Goal: Task Accomplishment & Management: Use online tool/utility

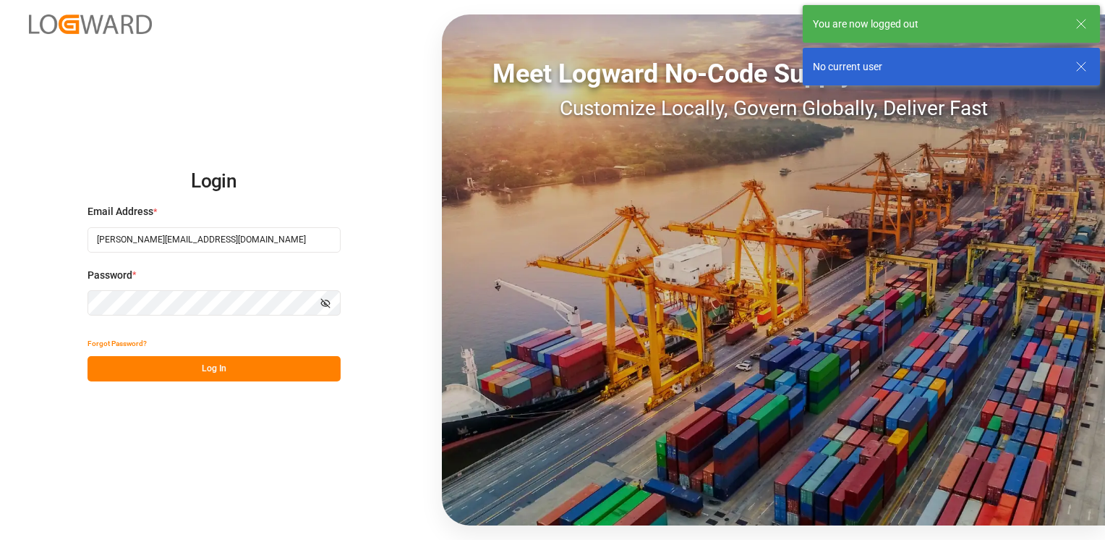
click at [222, 365] on button "Log In" at bounding box center [214, 368] width 253 height 25
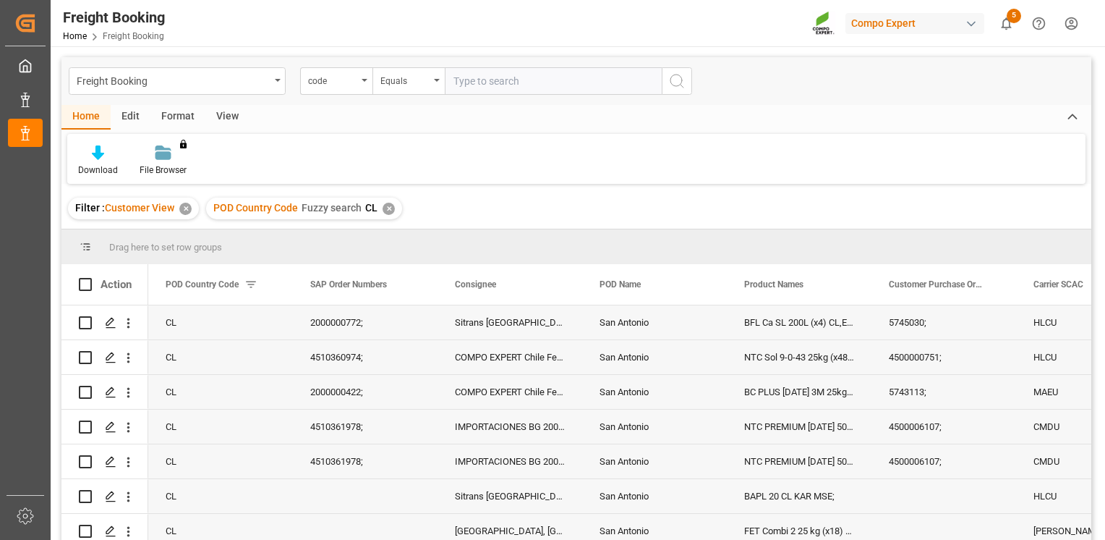
click at [454, 244] on div "Drag here to set row groups" at bounding box center [576, 246] width 1030 height 35
click at [678, 471] on div "San Antonio" at bounding box center [654, 461] width 145 height 34
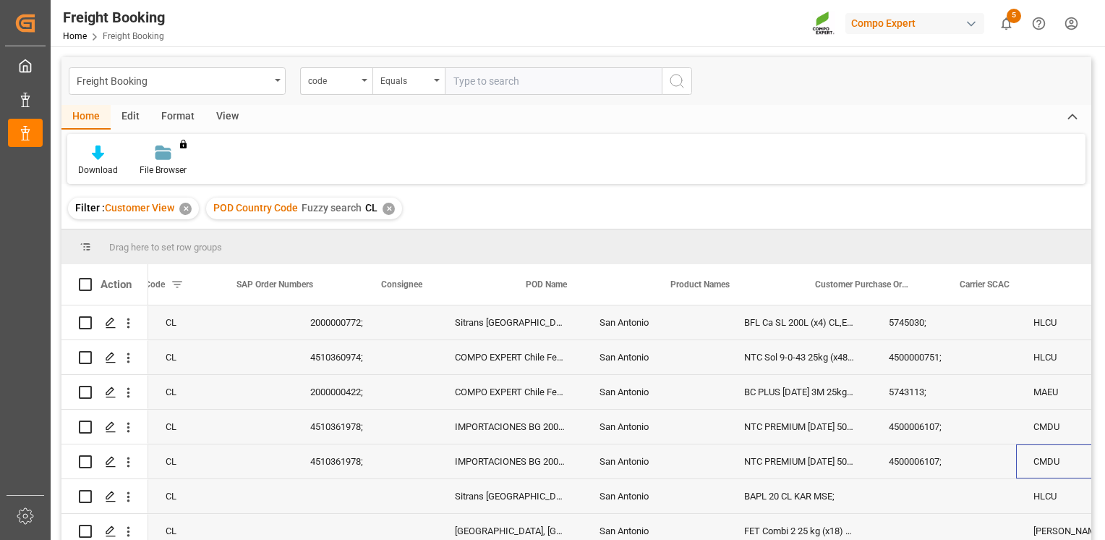
scroll to position [0, 74]
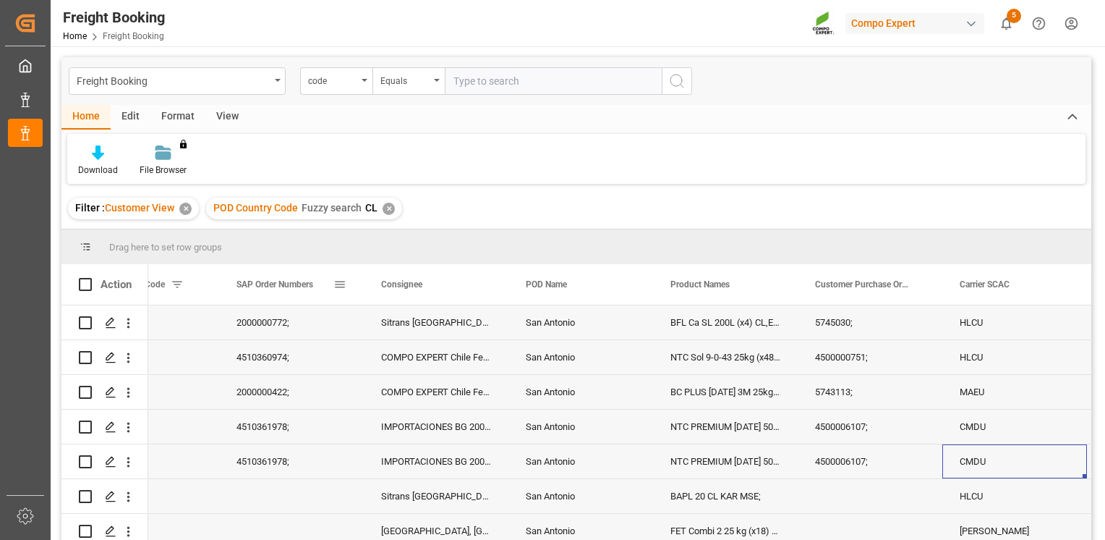
click at [345, 284] on span at bounding box center [339, 284] width 13 height 13
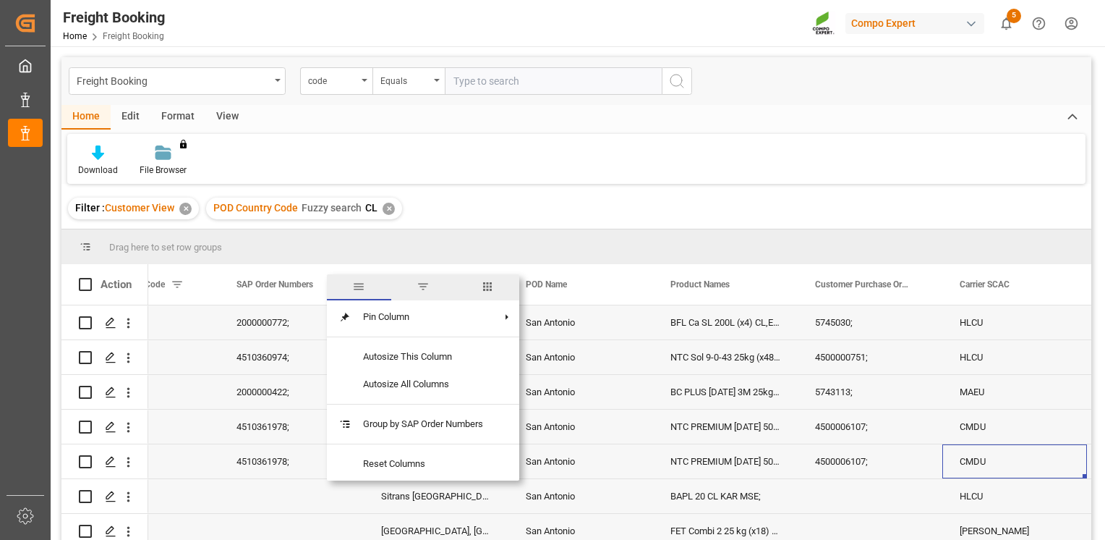
click at [421, 291] on span "filter" at bounding box center [423, 286] width 13 height 13
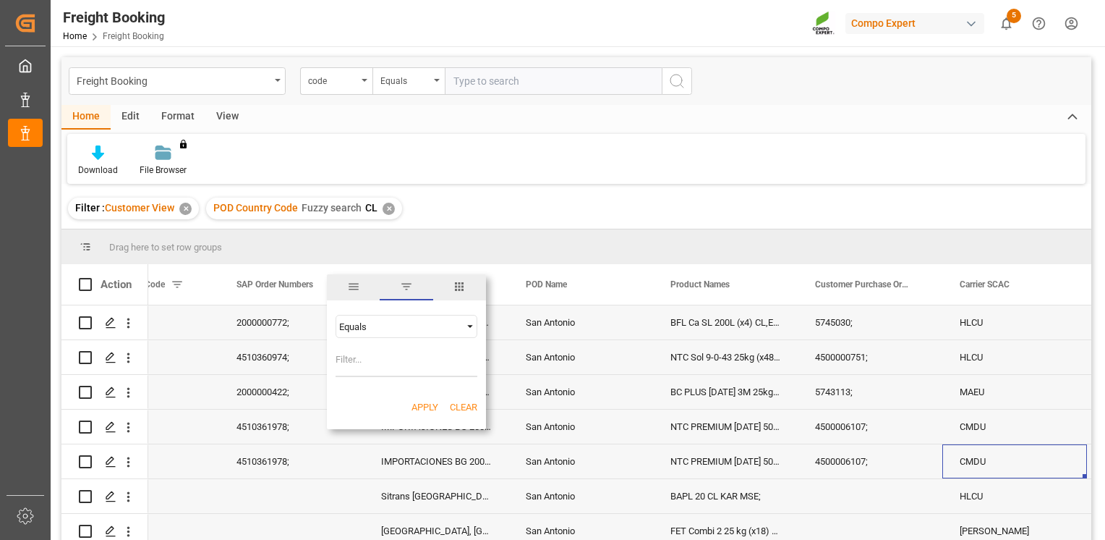
click at [459, 292] on span "columns" at bounding box center [459, 286] width 13 height 13
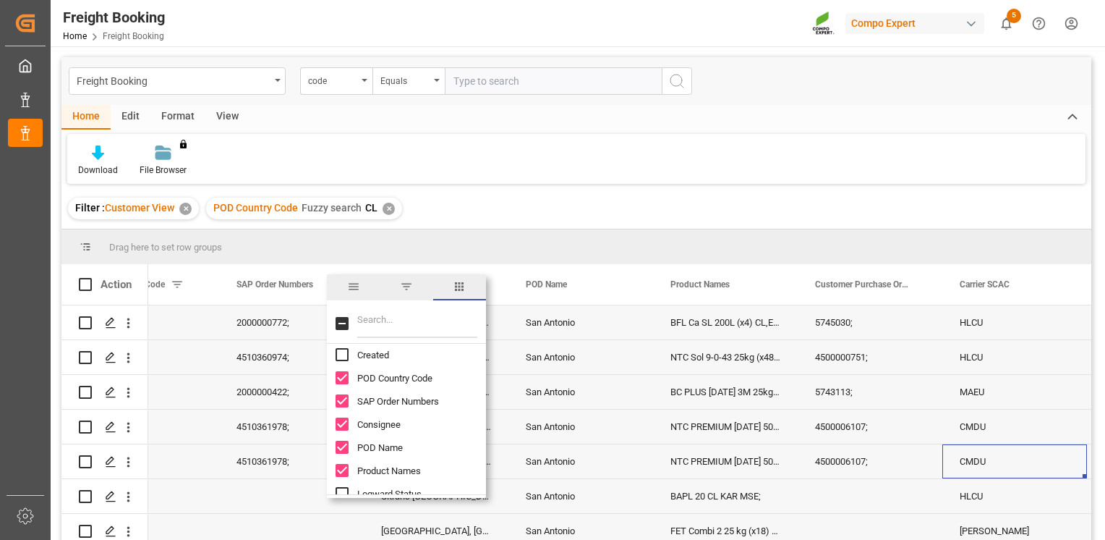
scroll to position [0, 0]
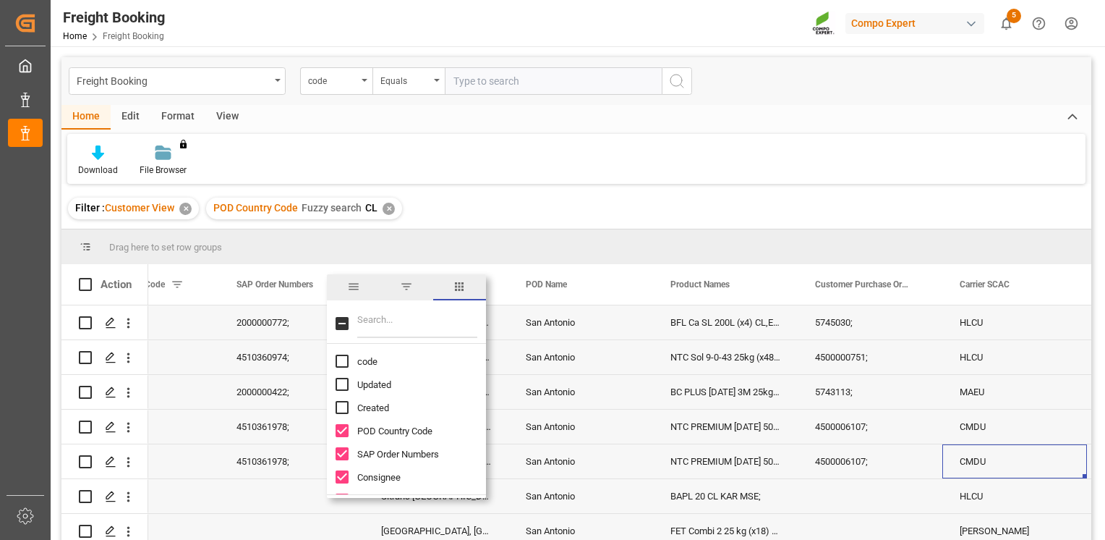
click at [339, 404] on input "Created column toggle visibility (hidden)" at bounding box center [342, 407] width 13 height 13
checkbox input "true"
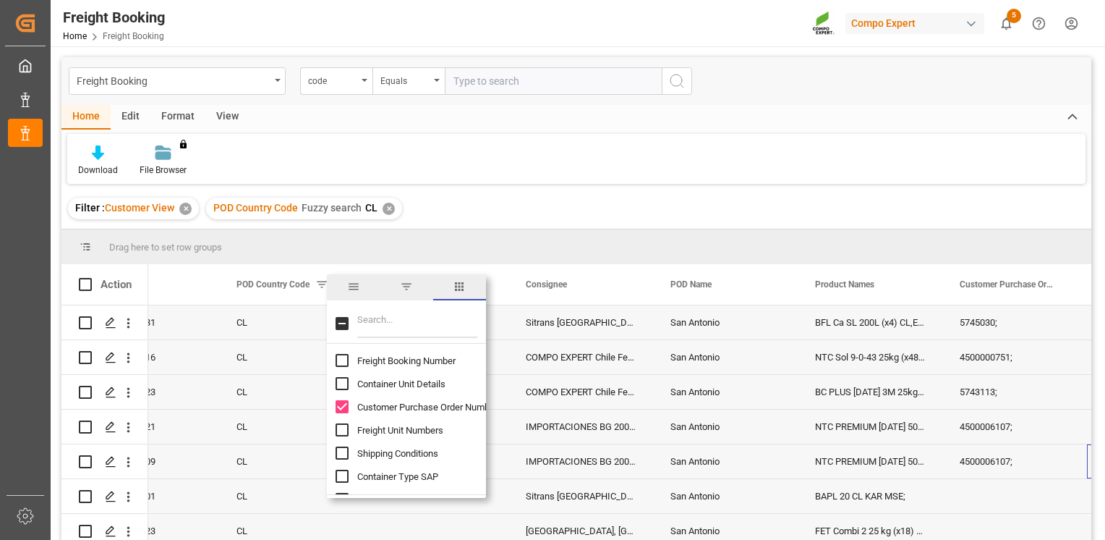
click at [344, 379] on input "Container Unit Details column toggle visibility (hidden)" at bounding box center [342, 383] width 13 height 13
click at [341, 379] on input "Container Unit Details column toggle visibility (visible)" at bounding box center [342, 383] width 13 height 13
click at [341, 380] on input "Container Unit Details column toggle visibility (hidden)" at bounding box center [342, 383] width 13 height 13
click at [341, 380] on input "Container Unit Details column toggle visibility (visible)" at bounding box center [342, 383] width 13 height 13
checkbox input "false"
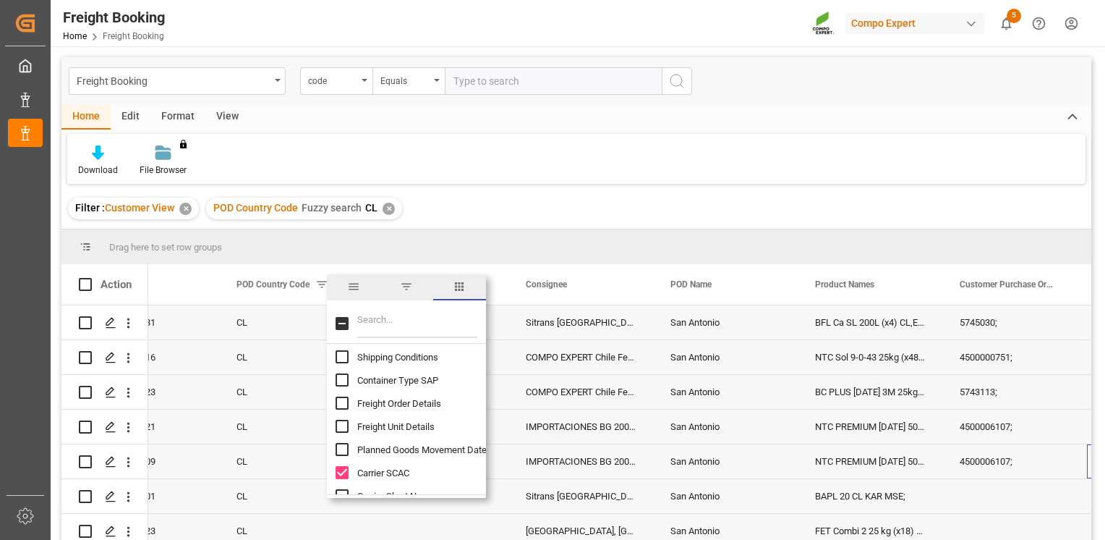
scroll to position [383, 0]
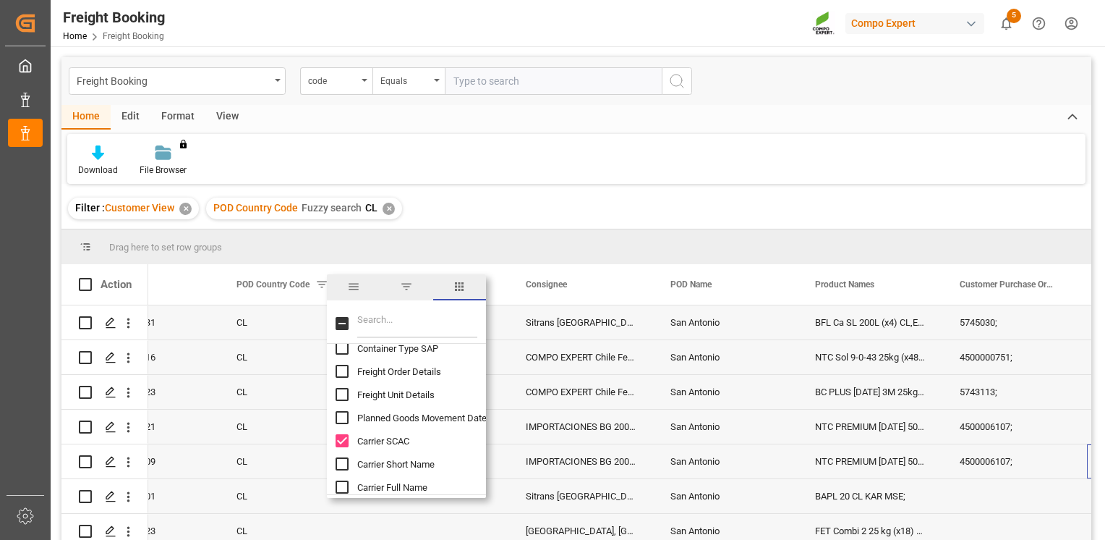
click at [344, 394] on input "Freight Unit Details column toggle visibility (hidden)" at bounding box center [342, 394] width 13 height 13
click at [344, 394] on input "Freight Unit Details column toggle visibility (visible)" at bounding box center [342, 394] width 13 height 13
checkbox input "false"
click at [344, 418] on input "Planned Goods Movement Date column toggle visibility (hidden)" at bounding box center [342, 417] width 13 height 13
click at [344, 418] on input "Planned Goods Movement Date column toggle visibility (visible)" at bounding box center [342, 417] width 13 height 13
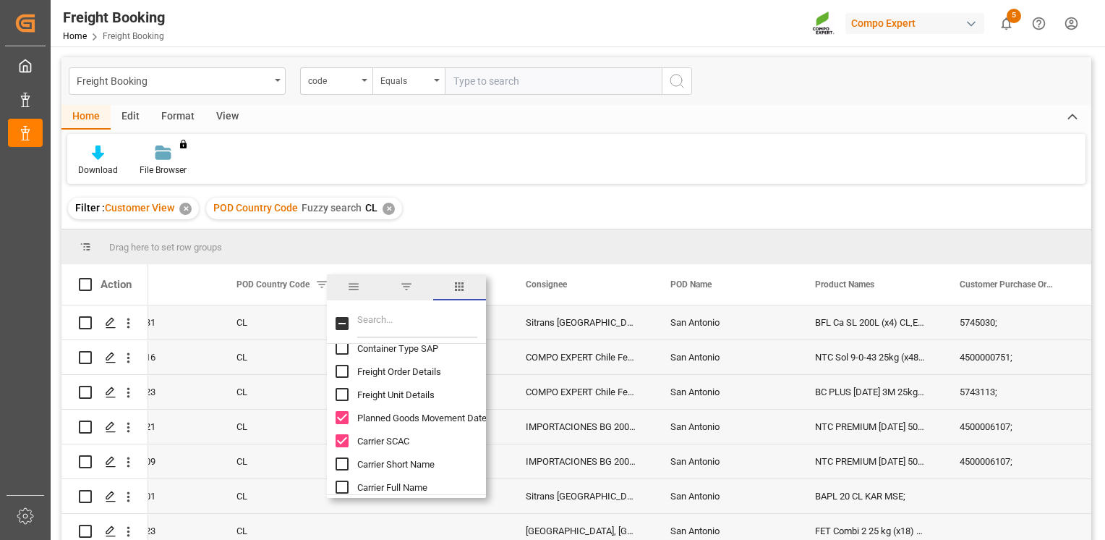
checkbox input "false"
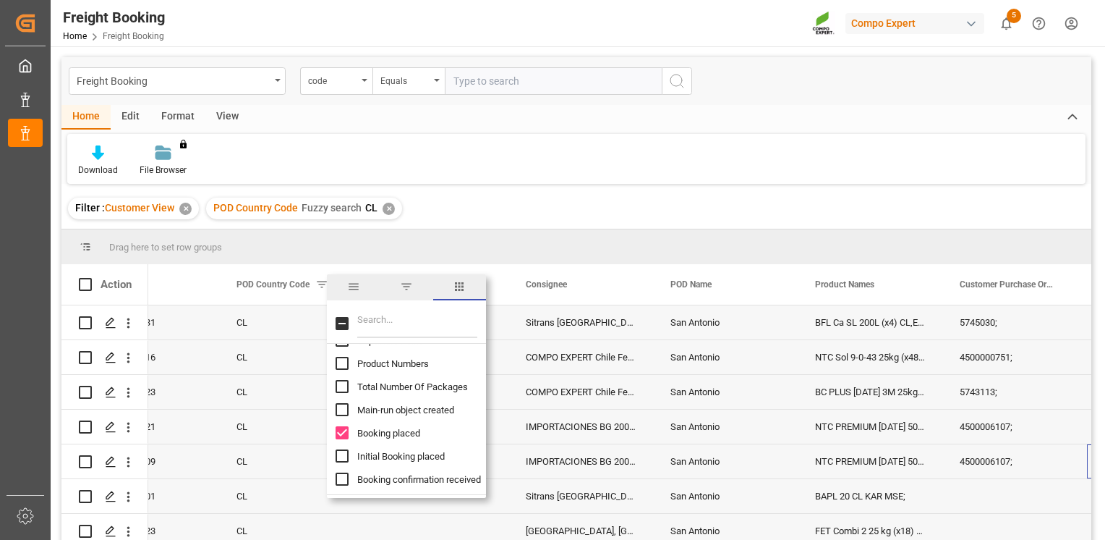
click at [346, 363] on input "Product Numbers column toggle visibility (hidden)" at bounding box center [342, 363] width 13 height 13
checkbox input "true"
drag, startPoint x: 382, startPoint y: 291, endPoint x: 344, endPoint y: 334, distance: 57.4
click at [343, 333] on div "Planned Goods Movement Date Departure Point Product Numbers Total Number Of Pac…" at bounding box center [406, 386] width 159 height 224
click at [602, 496] on div "Sitrans San Antonio, CE_CHILE" at bounding box center [580, 496] width 145 height 34
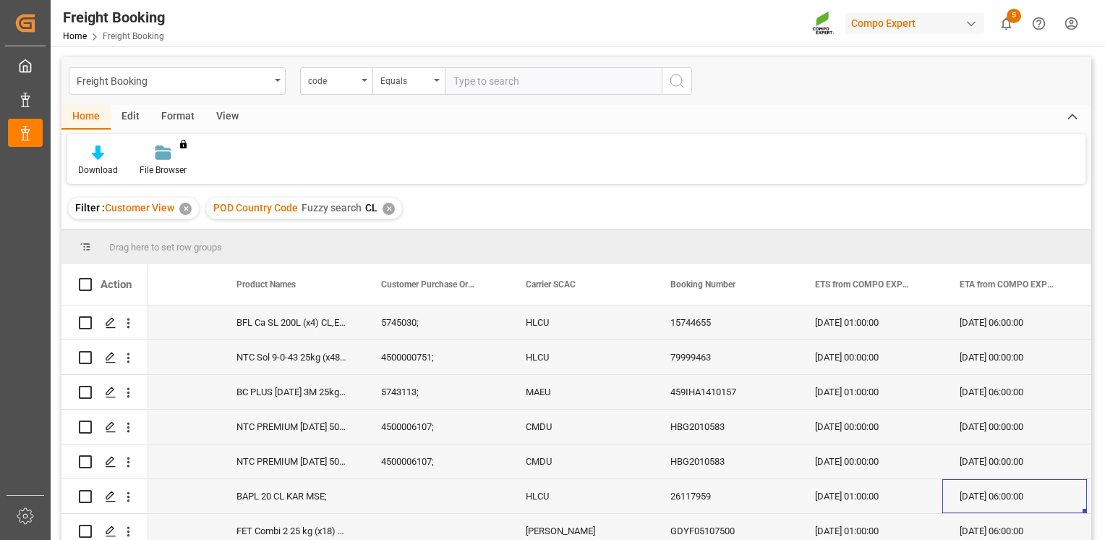
scroll to position [0, 797]
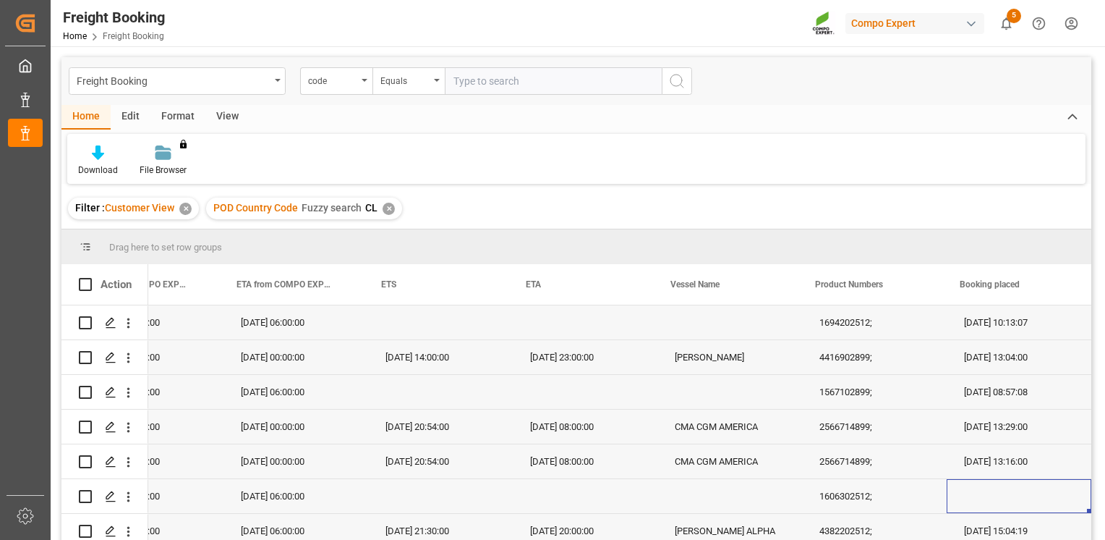
click at [594, 389] on div "Press SPACE to select this row." at bounding box center [585, 392] width 145 height 34
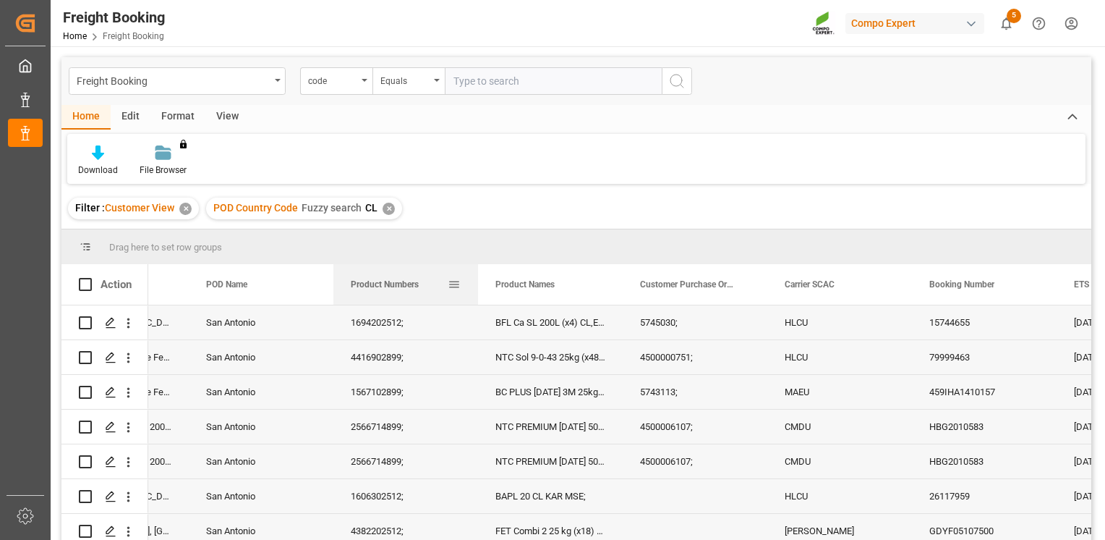
drag, startPoint x: 836, startPoint y: 274, endPoint x: 388, endPoint y: 271, distance: 448.5
click at [311, 287] on span at bounding box center [309, 284] width 13 height 13
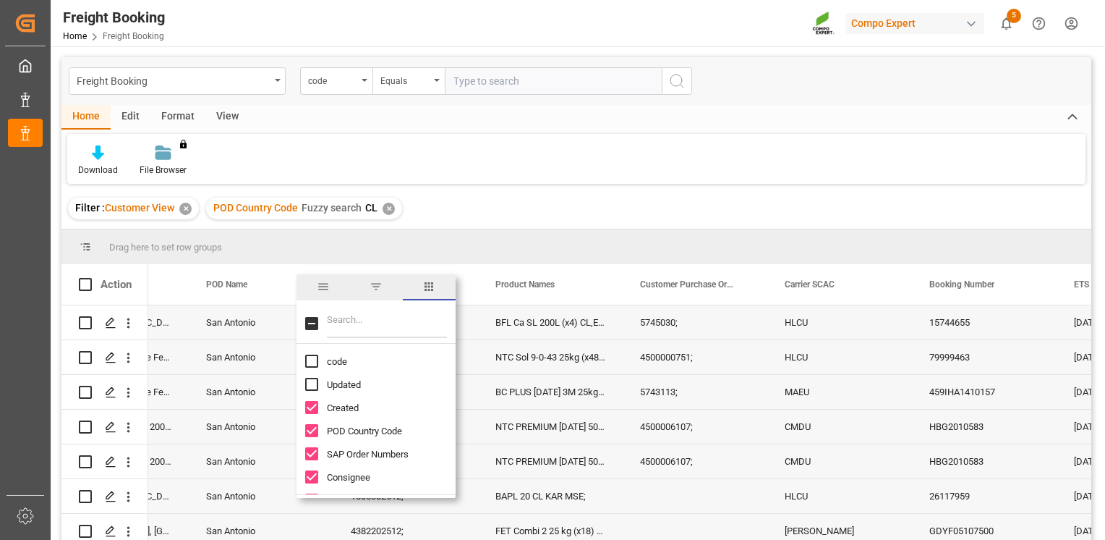
click at [437, 279] on span "columns" at bounding box center [429, 287] width 53 height 26
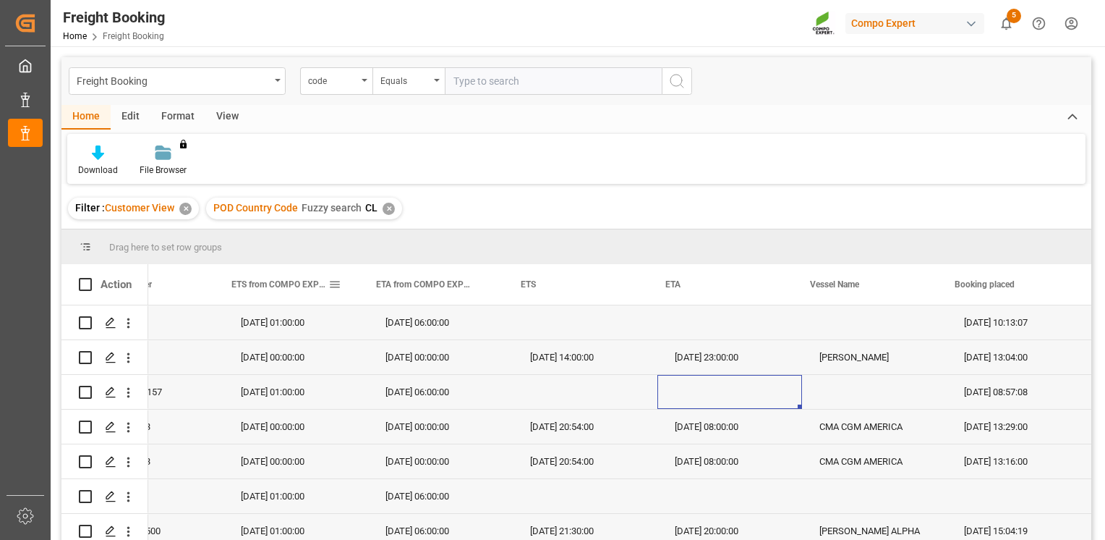
click at [299, 297] on div "ETS from COMPO EXPERT" at bounding box center [279, 284] width 97 height 41
click at [334, 286] on span at bounding box center [334, 284] width 13 height 13
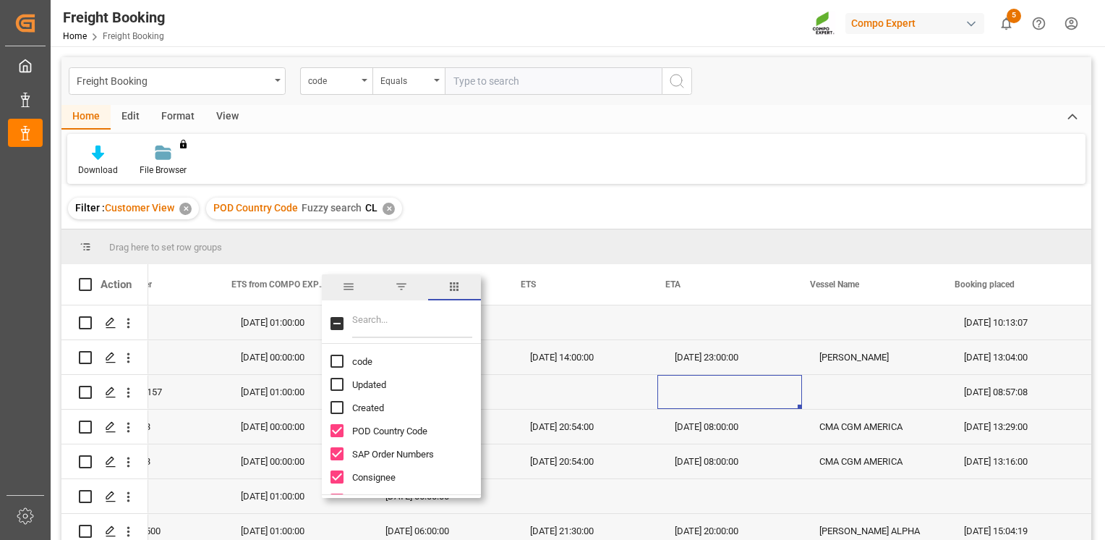
drag, startPoint x: 475, startPoint y: 348, endPoint x: 476, endPoint y: 370, distance: 21.7
click at [476, 370] on div "code Updated Created POD Country Code SAP Order Numbers Consignee POD Name" at bounding box center [401, 419] width 159 height 150
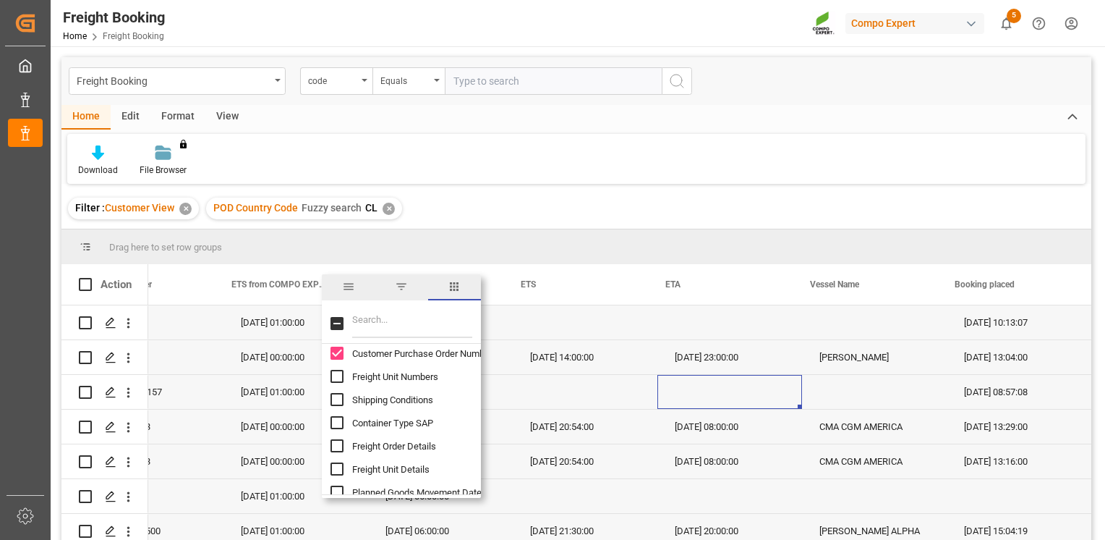
click at [404, 328] on input "Filter Columns Input" at bounding box center [412, 323] width 120 height 29
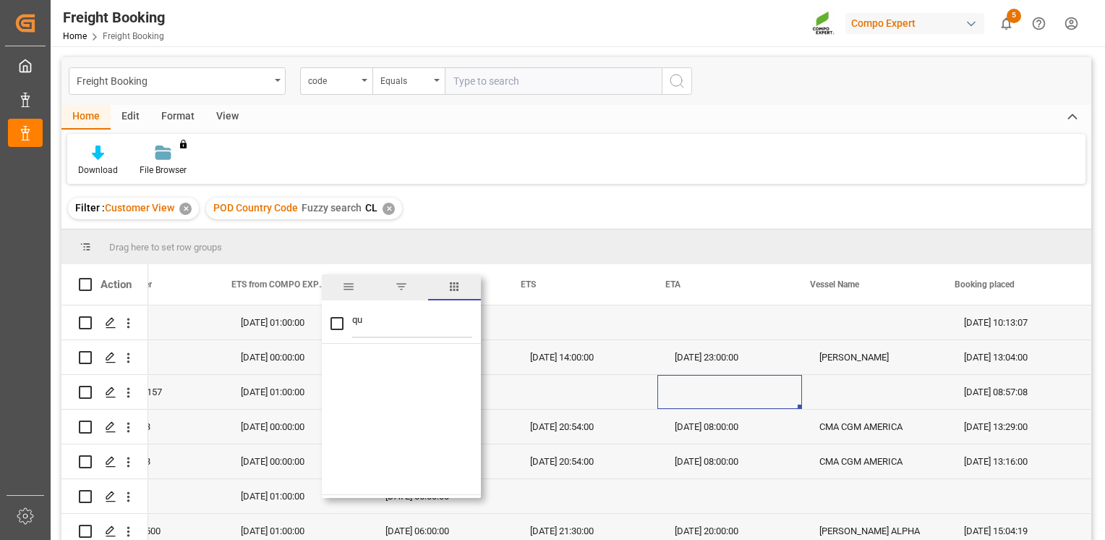
type input "q"
checkbox input "false"
type input "si"
checkbox input "false"
type input "s"
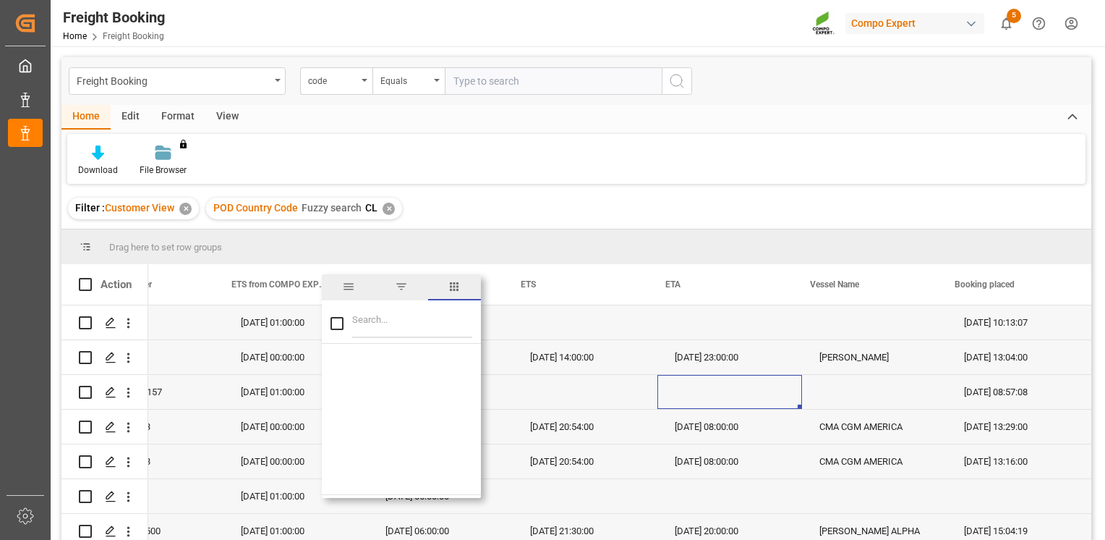
checkbox input "false"
click at [480, 345] on div "code Updated Created POD Country Code SAP Order Numbers Consignee POD Name" at bounding box center [401, 419] width 159 height 150
drag, startPoint x: 480, startPoint y: 345, endPoint x: 476, endPoint y: 383, distance: 37.9
click at [476, 384] on div "code Updated Created POD Country Code SAP Order Numbers Consignee POD Name" at bounding box center [401, 419] width 159 height 150
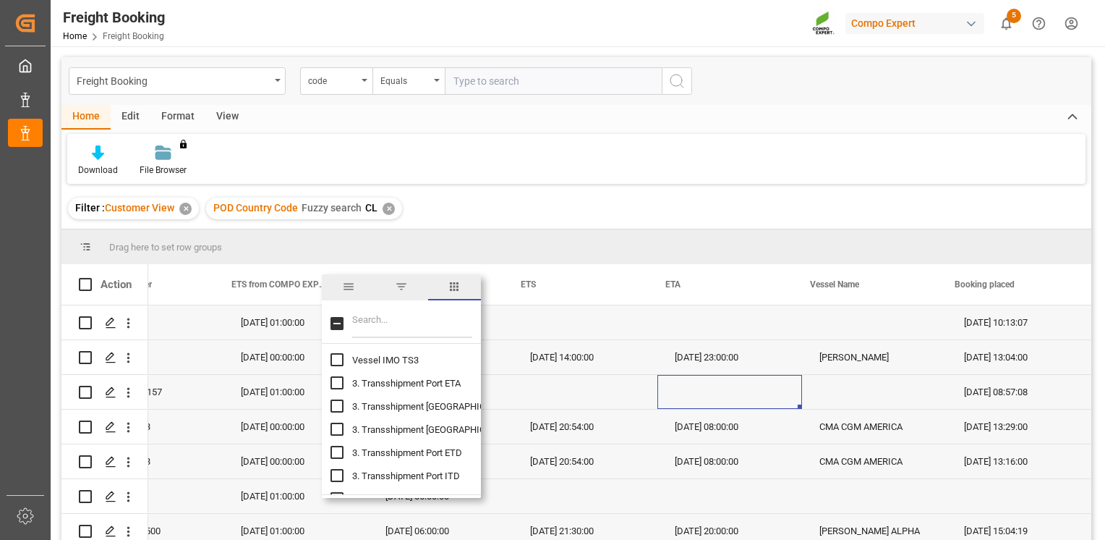
scroll to position [2569, 0]
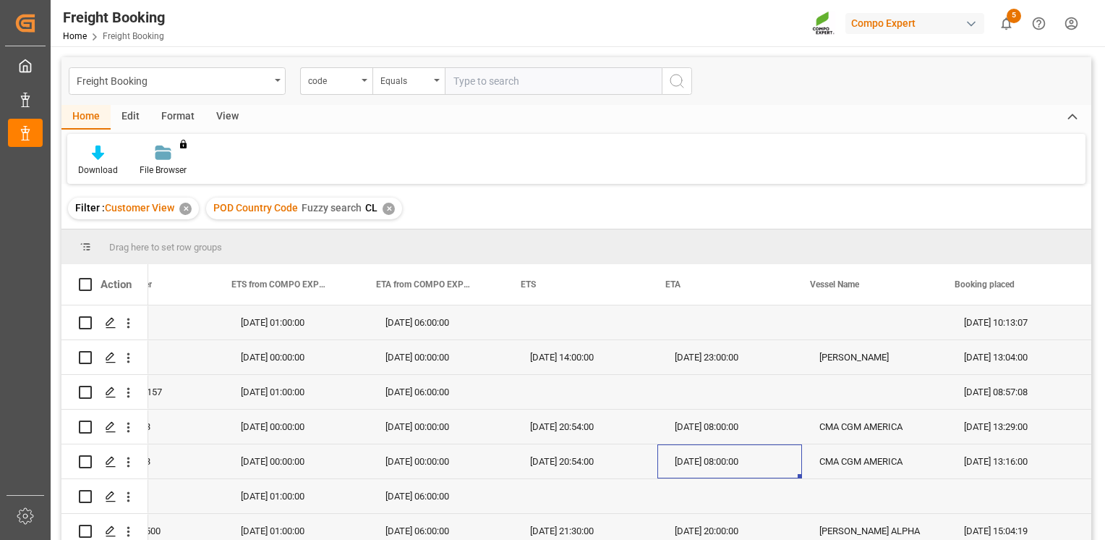
click at [753, 450] on div "20.08.2025 08:00:00" at bounding box center [730, 461] width 145 height 34
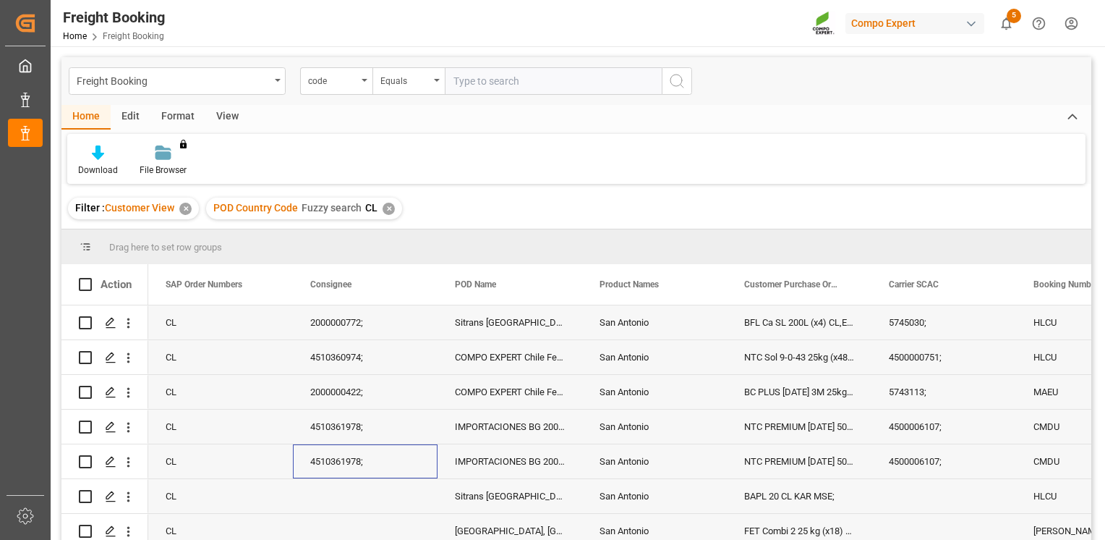
scroll to position [0, 0]
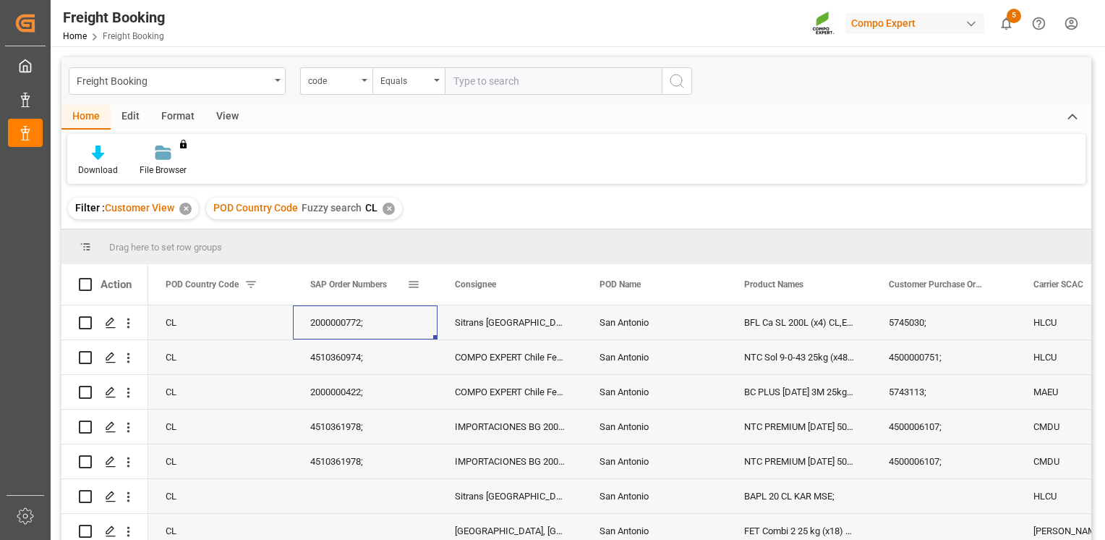
click at [414, 284] on span at bounding box center [413, 284] width 13 height 13
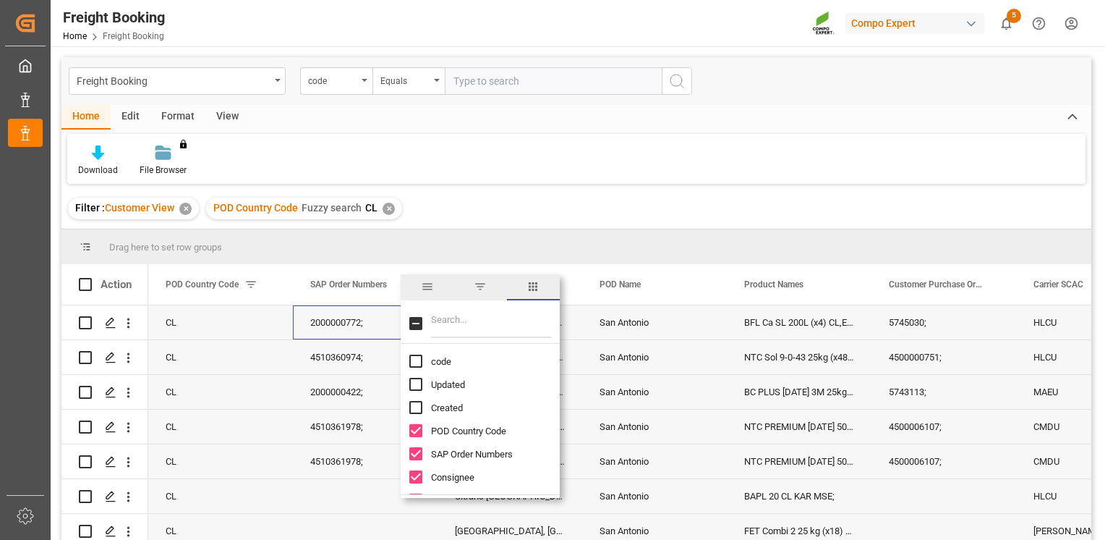
click at [530, 284] on span "columns" at bounding box center [533, 286] width 13 height 13
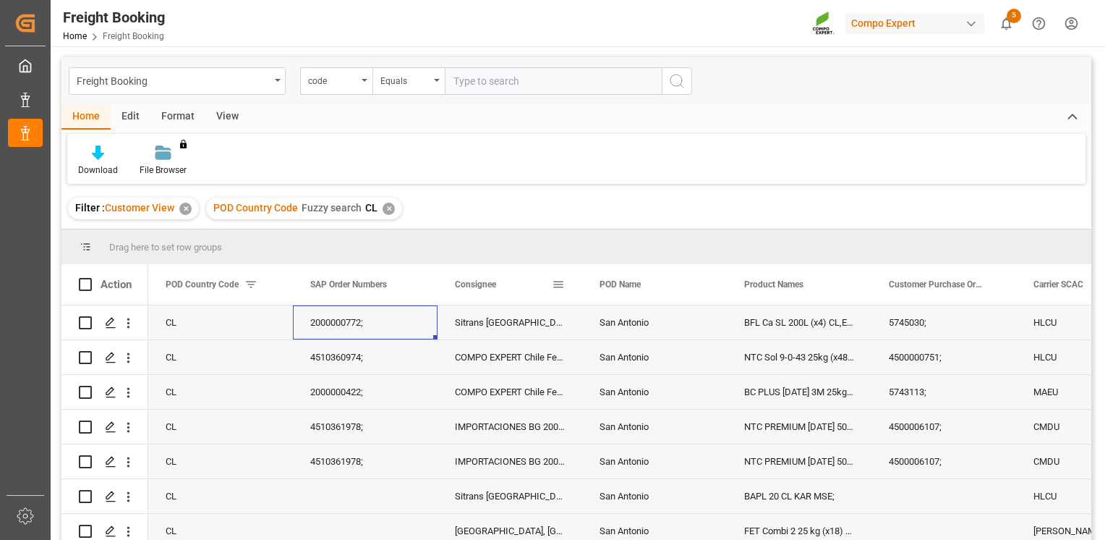
click at [501, 289] on div "Consignee" at bounding box center [503, 284] width 97 height 41
click at [410, 284] on span at bounding box center [413, 284] width 13 height 13
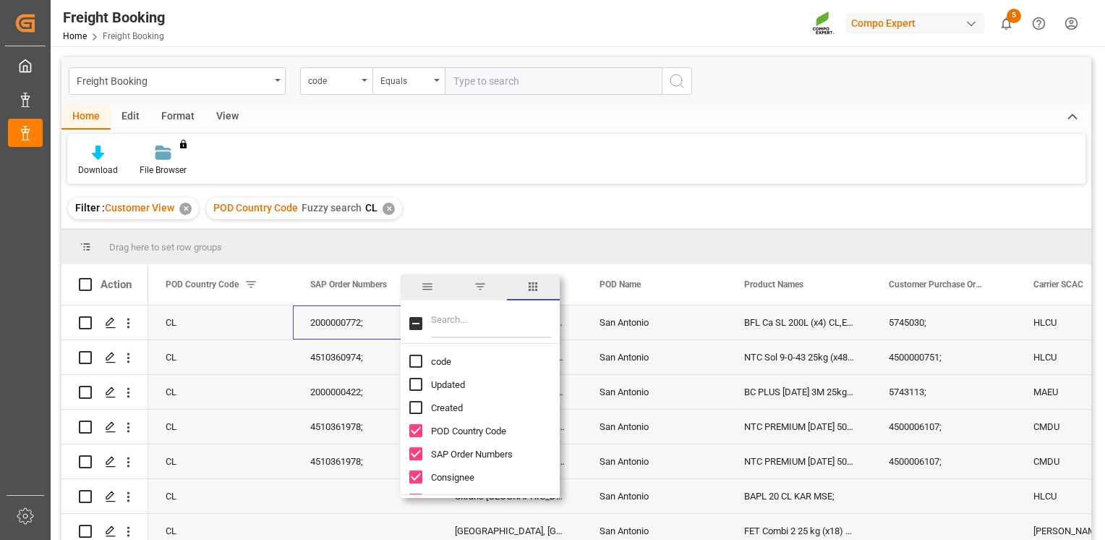
click at [531, 291] on span "columns" at bounding box center [533, 286] width 13 height 13
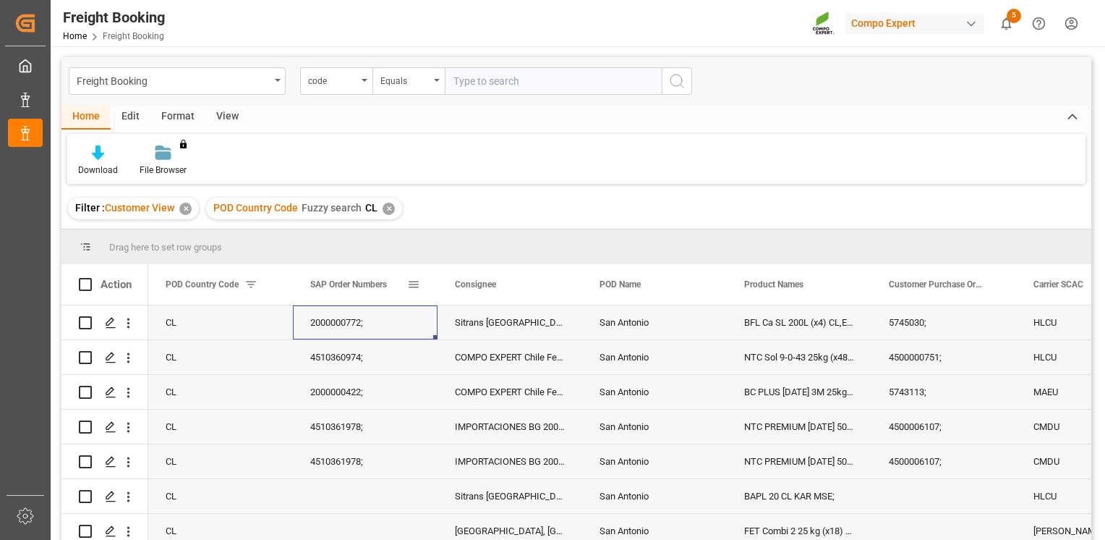
click at [414, 286] on span at bounding box center [413, 284] width 13 height 13
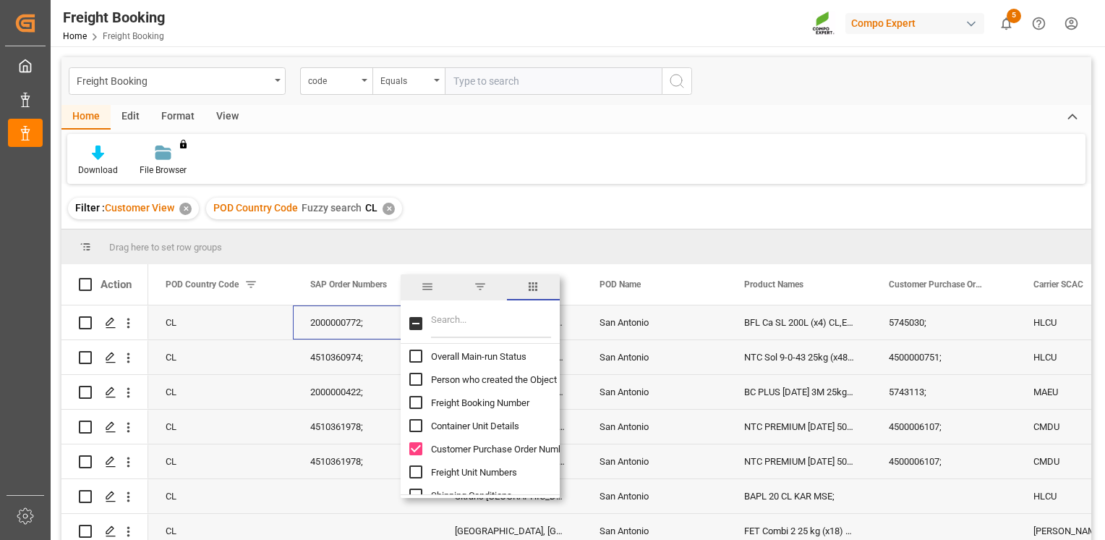
scroll to position [203, 0]
click at [416, 434] on input "Container Unit Details column toggle visibility (hidden)" at bounding box center [415, 436] width 13 height 13
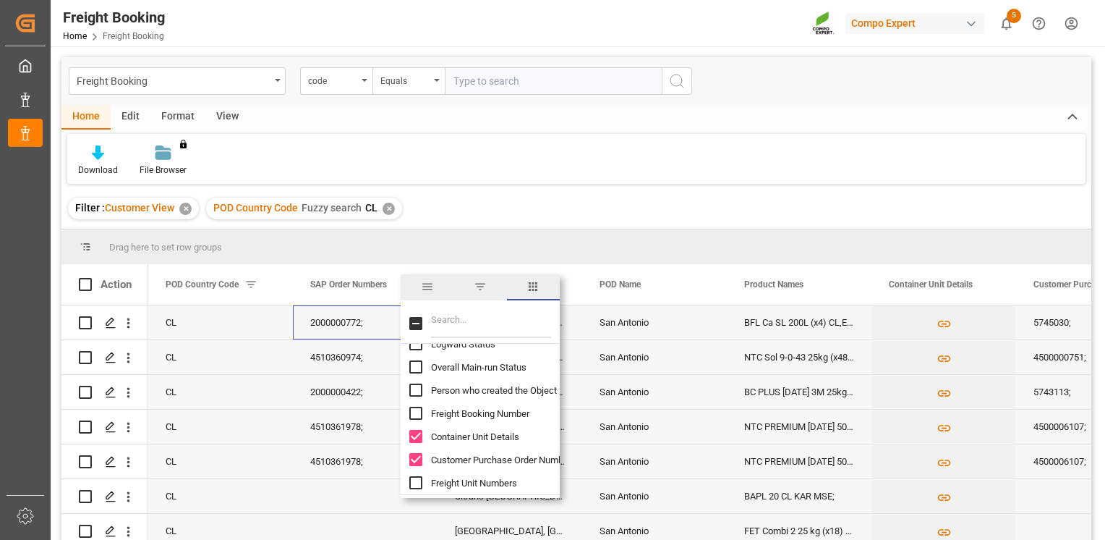
click at [416, 434] on input "Container Unit Details column toggle visibility (visible)" at bounding box center [415, 436] width 13 height 13
checkbox input "false"
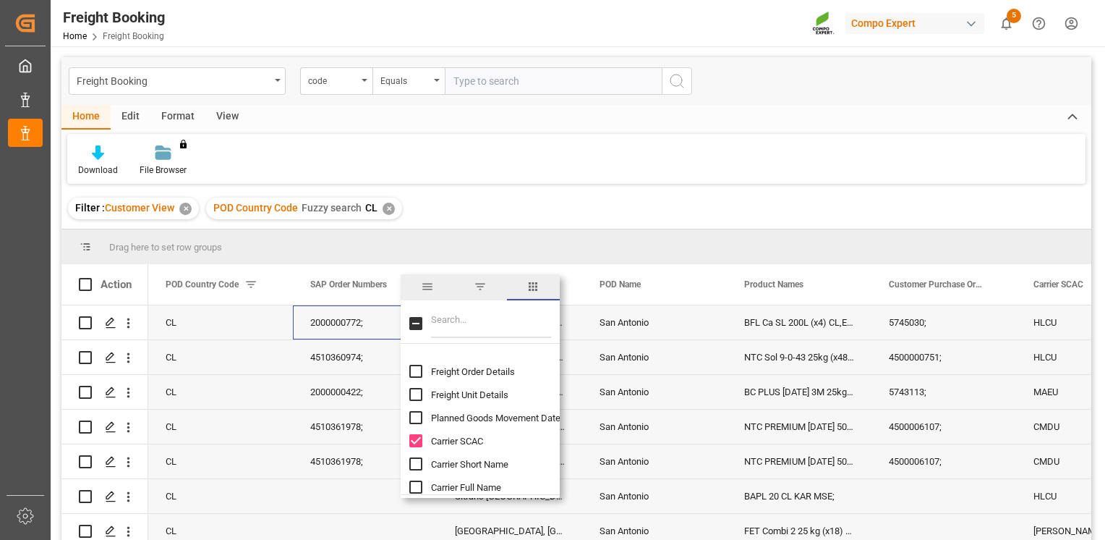
scroll to position [415, 0]
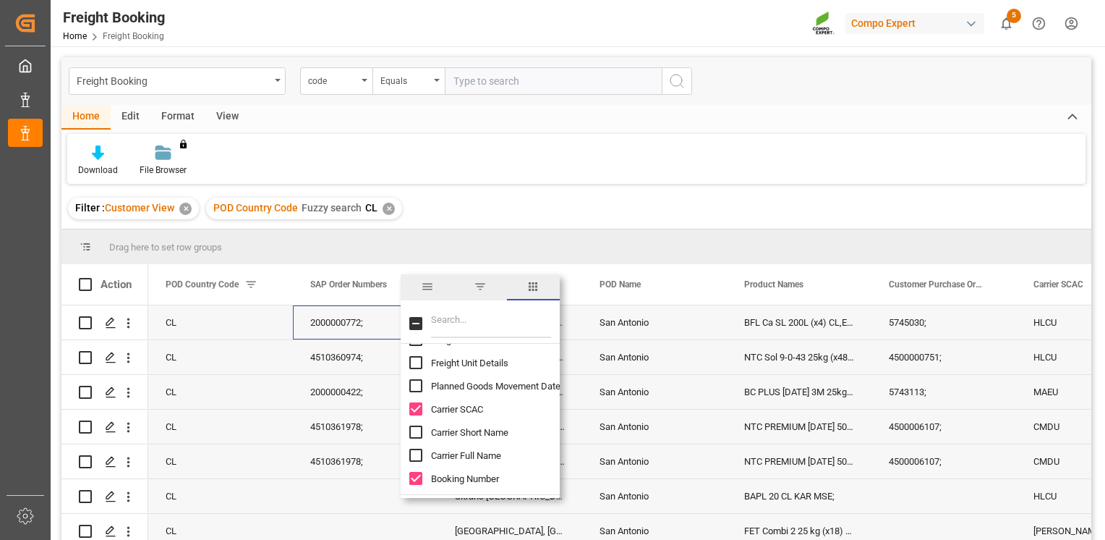
click at [417, 363] on input "Freight Unit Details column toggle visibility (hidden)" at bounding box center [415, 362] width 13 height 13
click at [417, 363] on input "Freight Unit Details column toggle visibility (visible)" at bounding box center [415, 362] width 13 height 13
checkbox input "false"
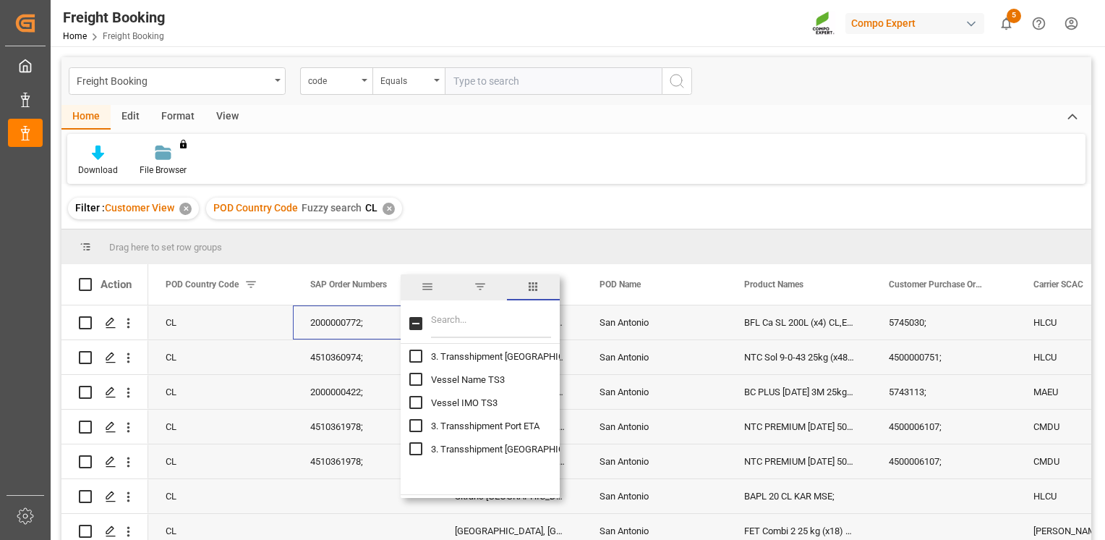
scroll to position [2569, 0]
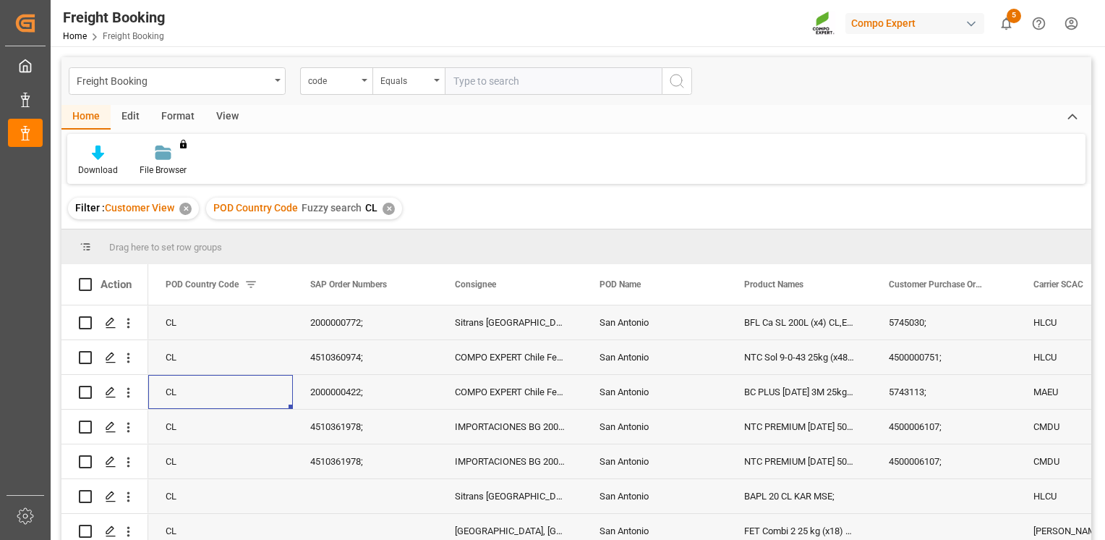
click at [236, 389] on div "CL" at bounding box center [220, 392] width 145 height 34
click at [112, 328] on line "Press SPACE to select this row." at bounding box center [110, 328] width 9 height 0
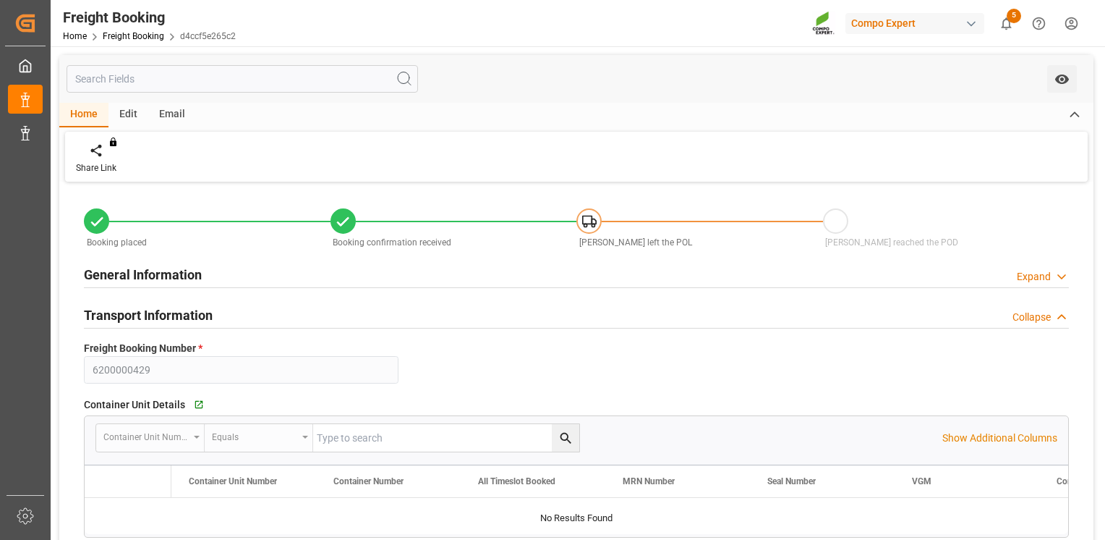
type input "Hapag Lloyd"
type input "Hapag Lloyd Aktiengesellschaft"
type input "9731949"
type input "BEANR"
type input "CLSAI"
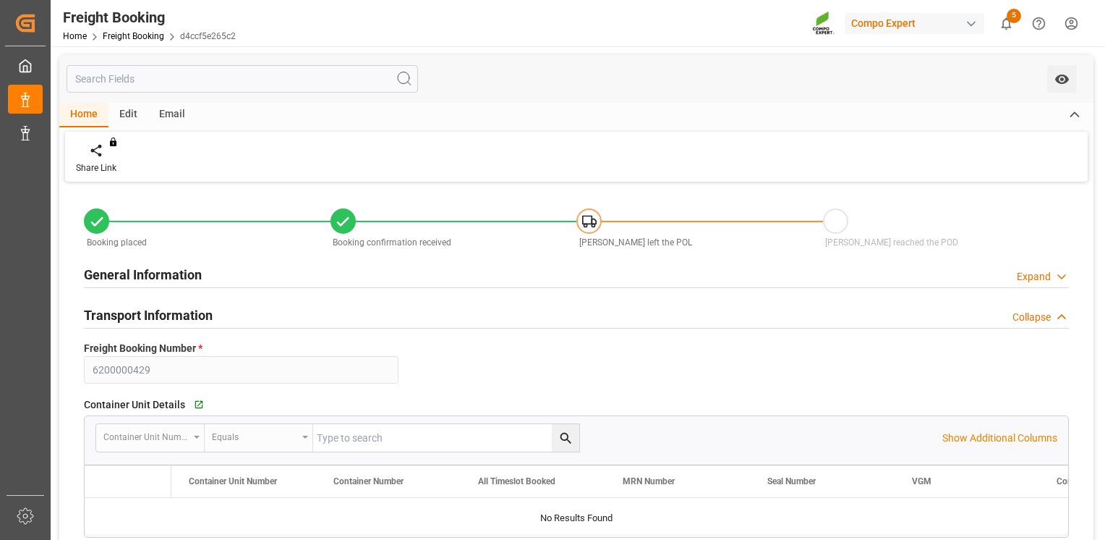
type input "0"
type input "12.08.2025 09:28"
type input "05.08.2025 07:13"
type input "18.08.2025 01:00"
type input "28.08.2025 01:00"
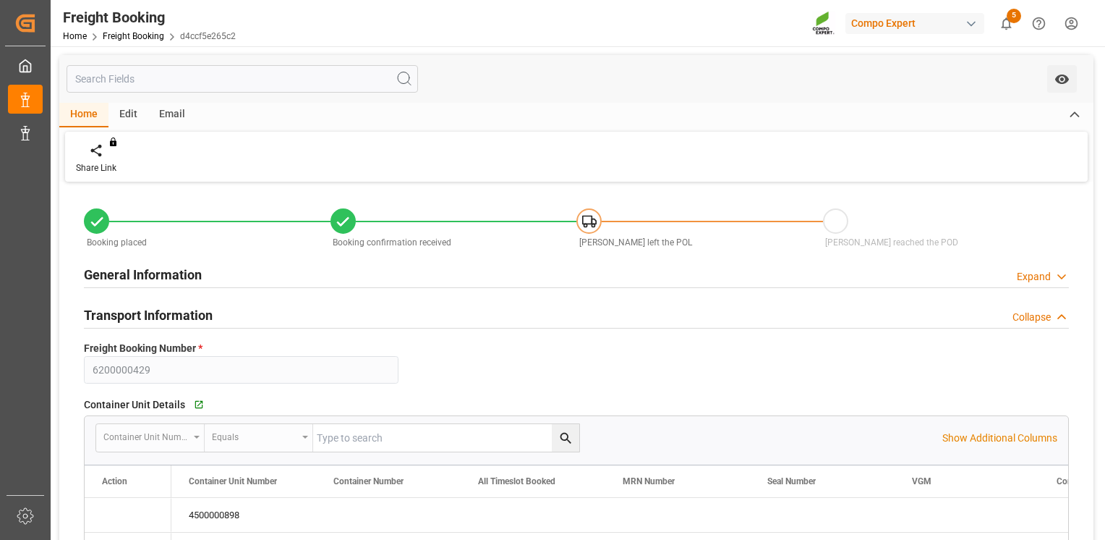
type input "30.09.2025 06:00"
type input "05.08.2025 09:13"
type input "05.08.2025 10:13"
type input "12.08.2025 11:27"
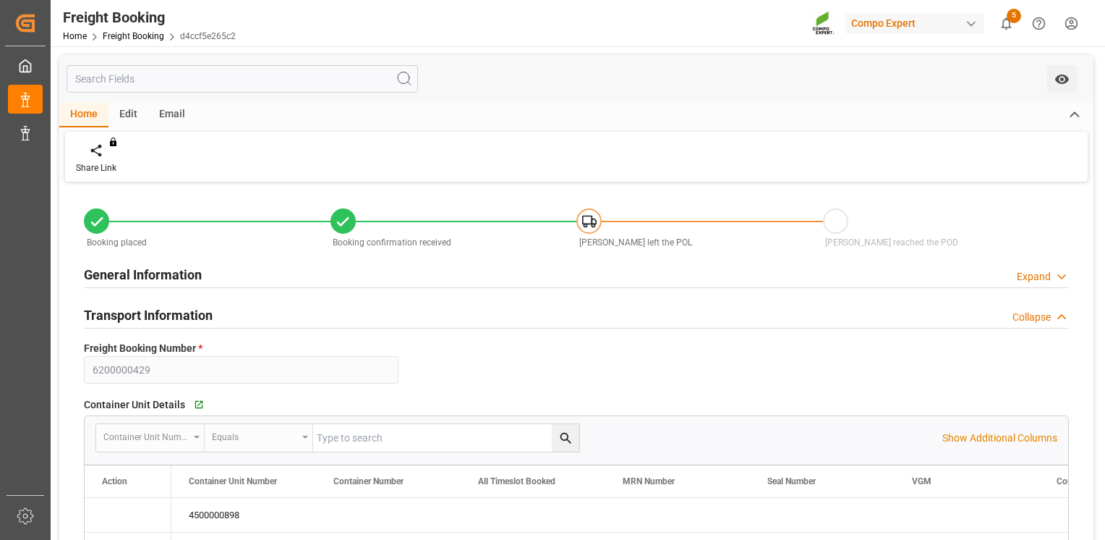
type input "12.08.2025 11:27"
click at [416, 325] on div "Transport Information Collapse" at bounding box center [576, 313] width 985 height 27
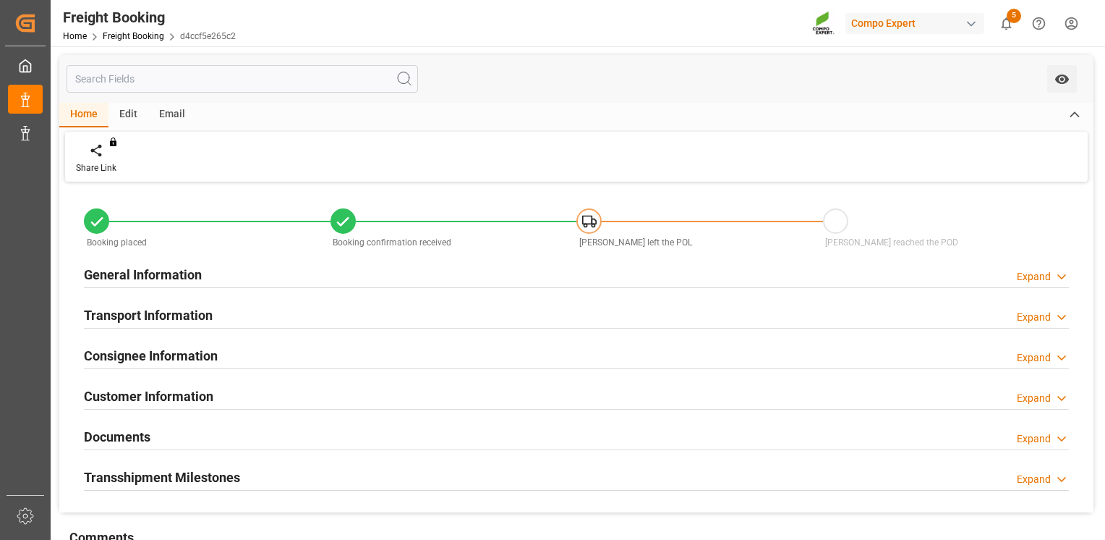
click at [179, 275] on h2 "General Information" at bounding box center [143, 275] width 118 height 20
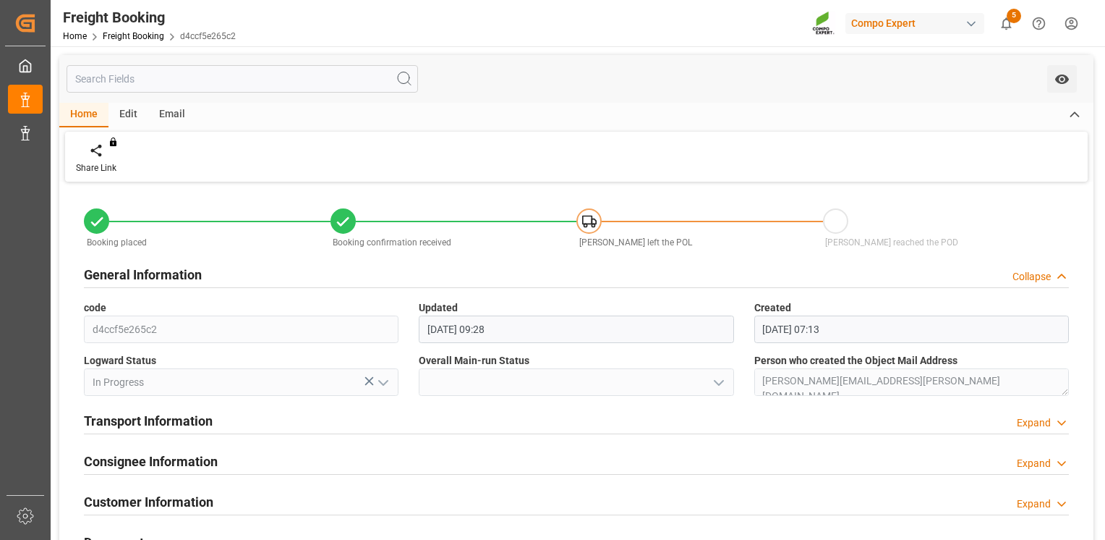
scroll to position [29, 0]
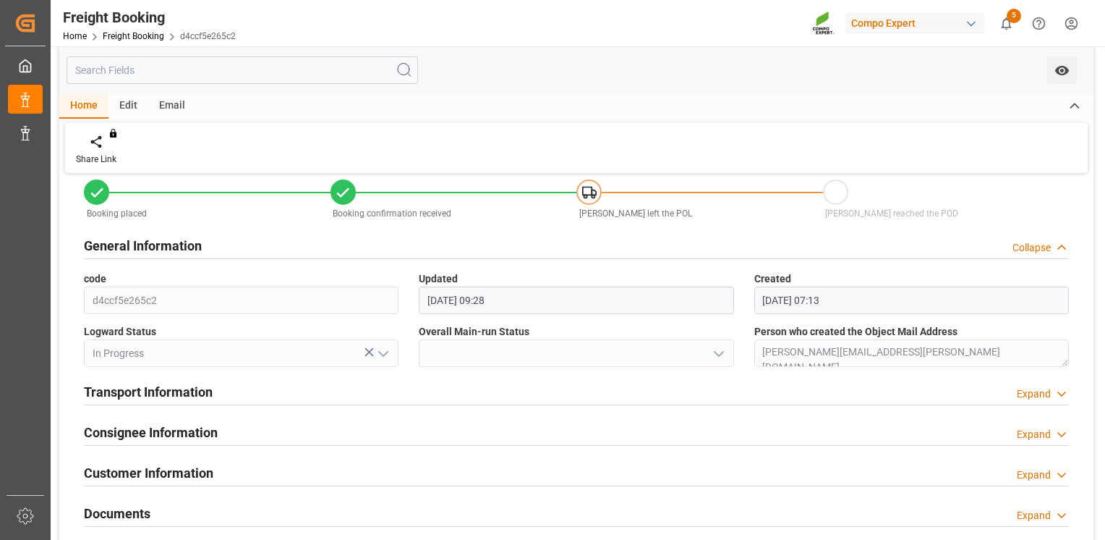
click at [167, 381] on div "Transport Information" at bounding box center [148, 390] width 129 height 27
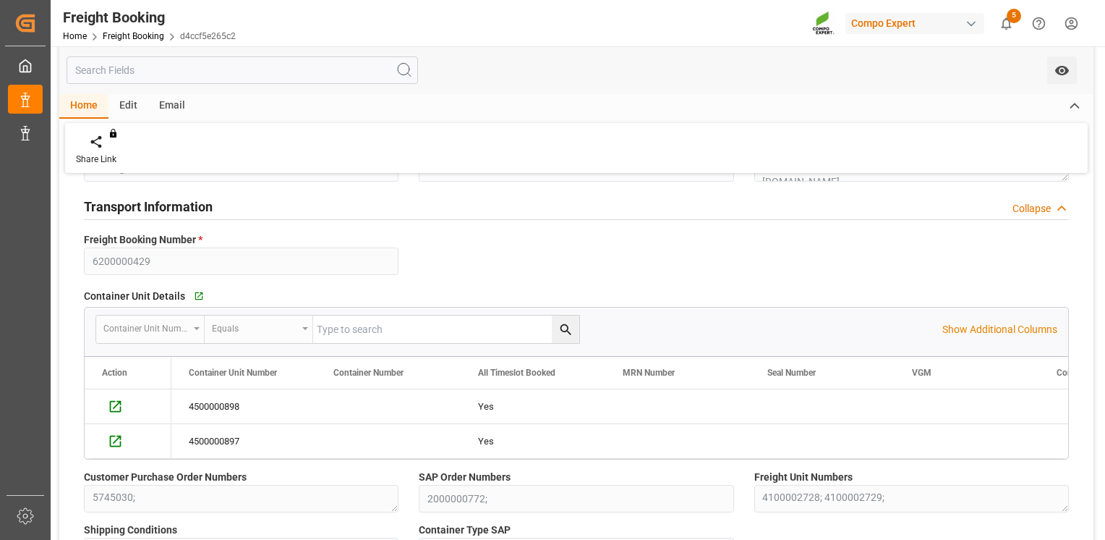
scroll to position [260, 0]
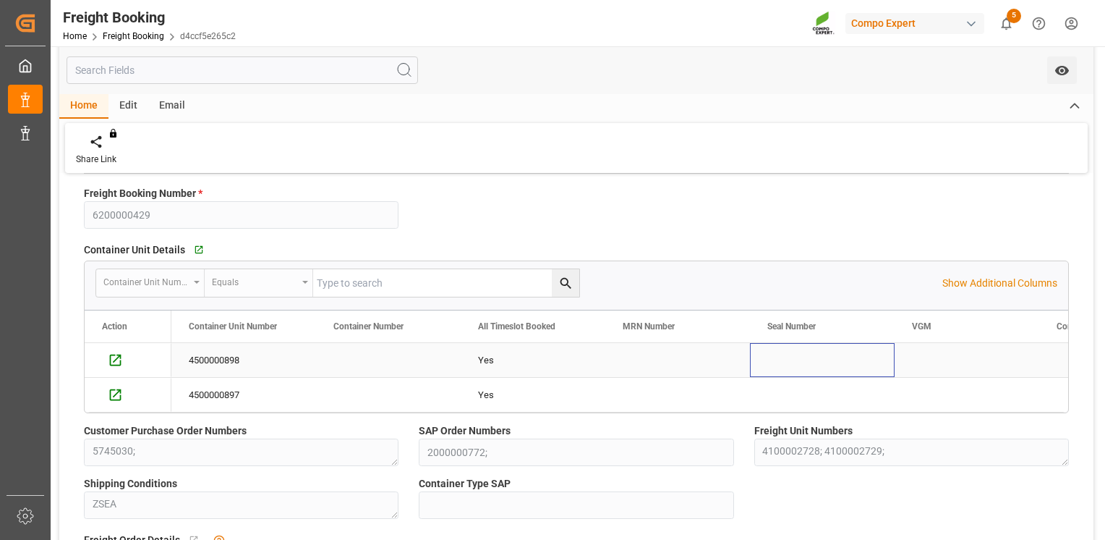
click at [768, 352] on div "Press SPACE to select this row." at bounding box center [822, 360] width 145 height 34
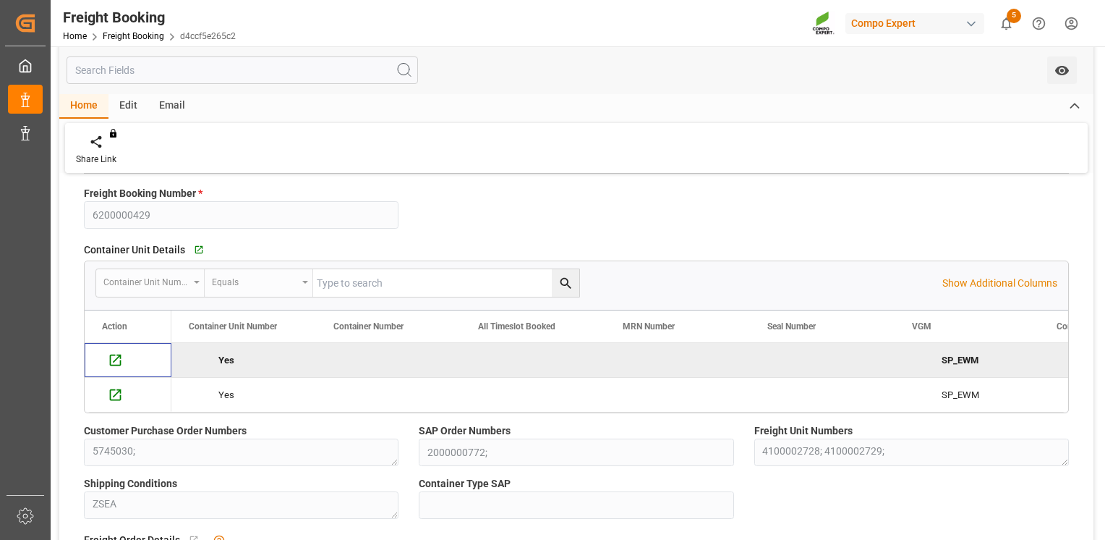
scroll to position [0, 0]
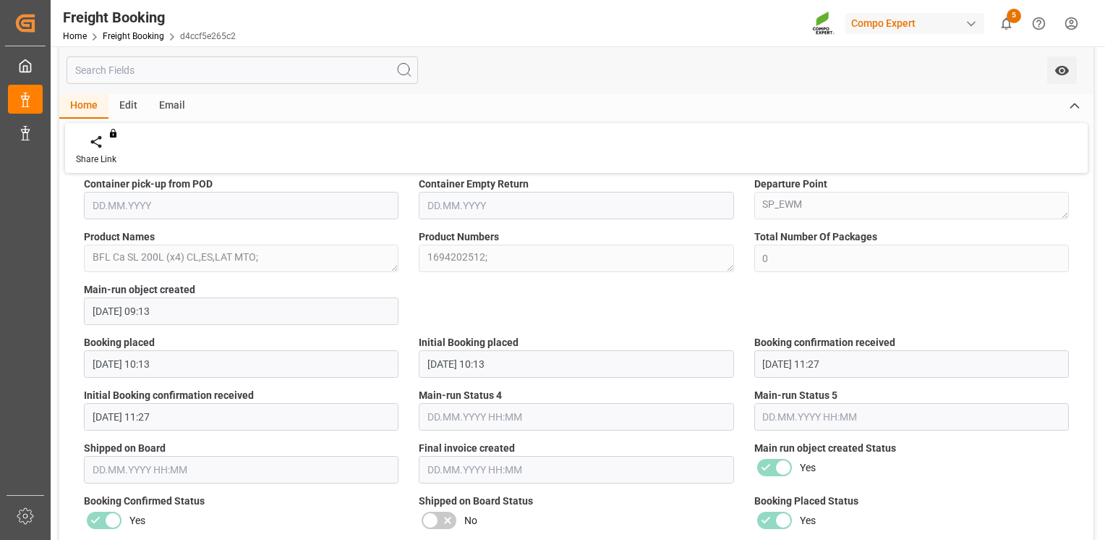
scroll to position [1244, 0]
